Goal: Register for event/course

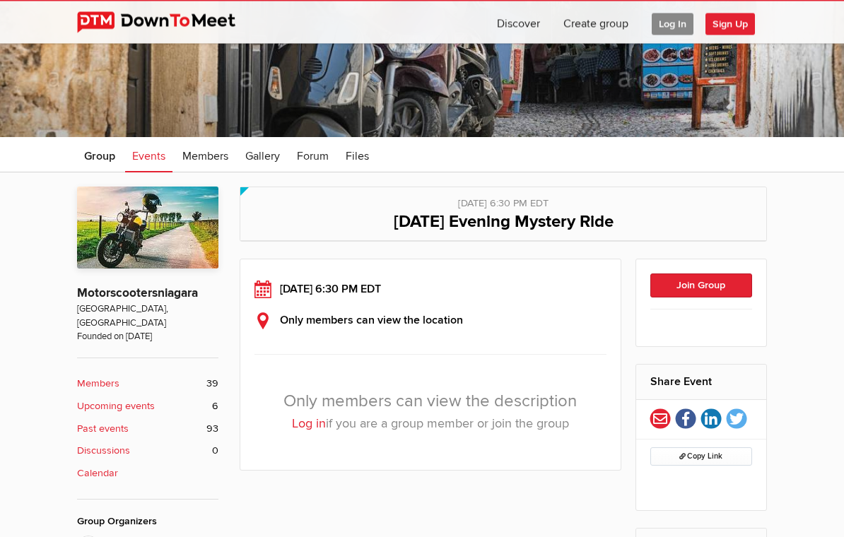
scroll to position [118, 0]
click at [397, 286] on div "[DATE] 6:30 PM EDT" at bounding box center [430, 289] width 352 height 17
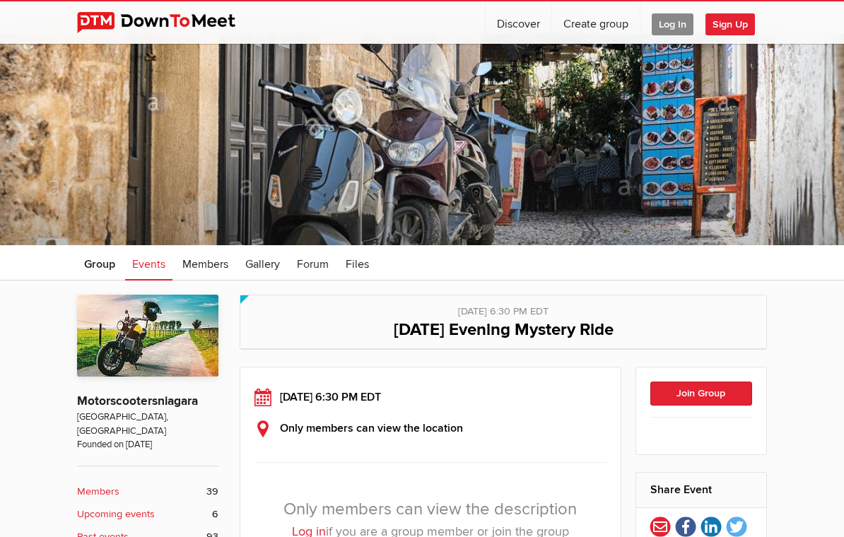
scroll to position [0, 0]
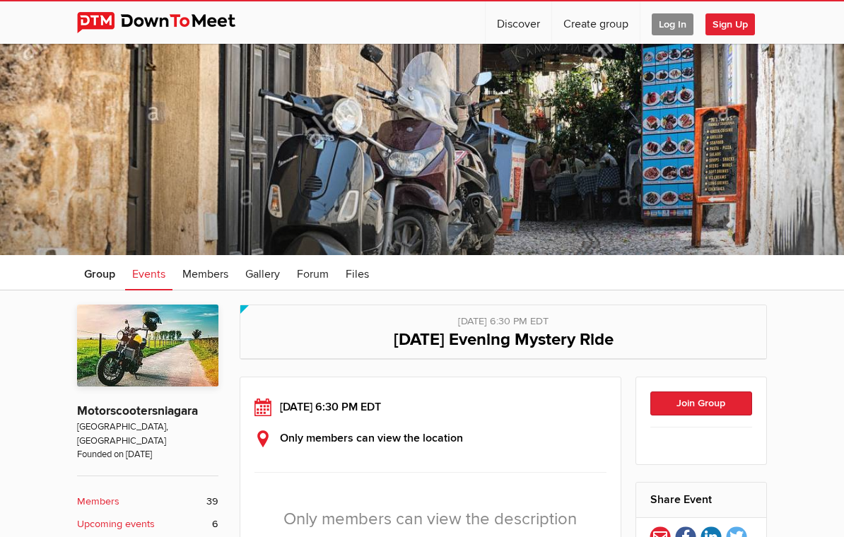
click at [673, 25] on span "Log In" at bounding box center [673, 24] width 42 height 22
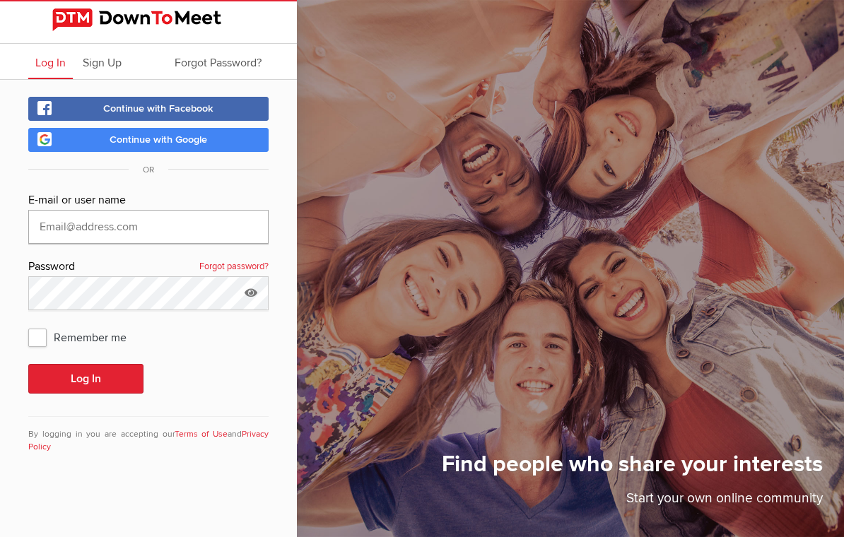
click at [64, 223] on input "text" at bounding box center [148, 227] width 240 height 34
type input "SteveM4"
click at [86, 379] on button "Log In" at bounding box center [85, 379] width 115 height 30
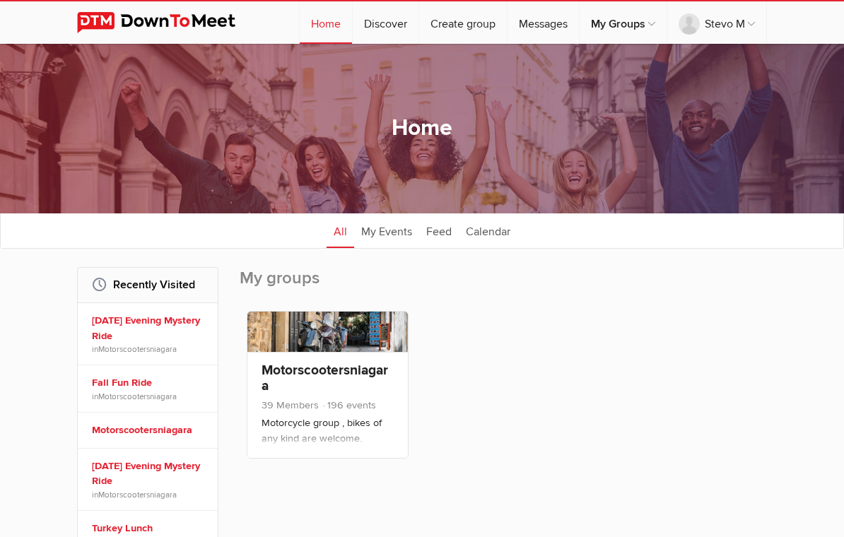
click at [131, 331] on link "[DATE] Evening Mystery Ride" at bounding box center [150, 328] width 116 height 30
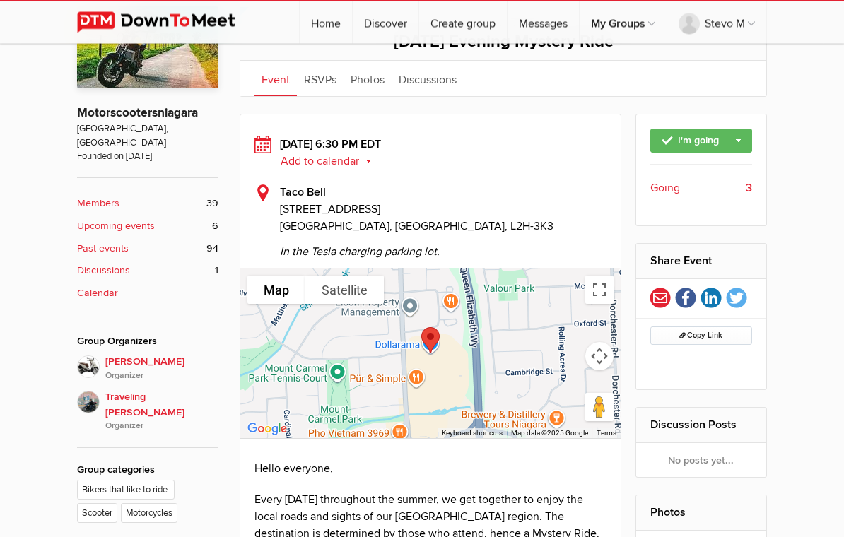
scroll to position [298, 0]
click at [698, 137] on link "I'm going" at bounding box center [701, 141] width 102 height 24
click at [678, 189] on link "Not going" at bounding box center [687, 185] width 127 height 21
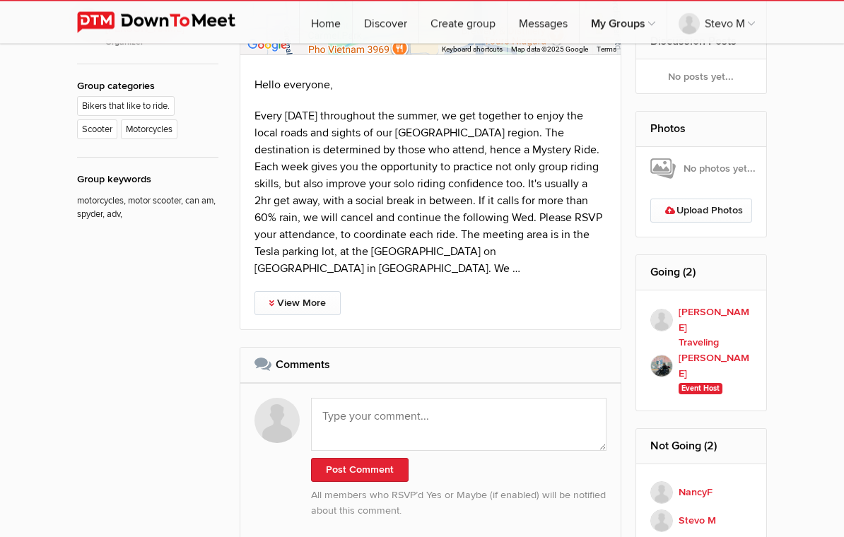
scroll to position [683, 0]
